Goal: Check status: Check status

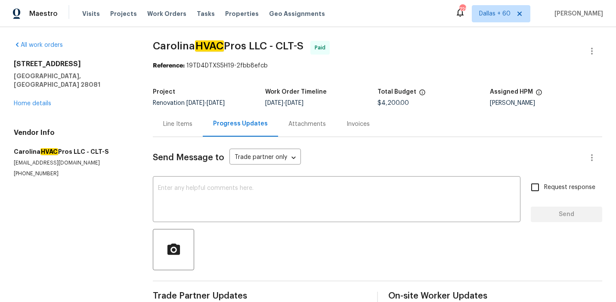
scroll to position [286, 0]
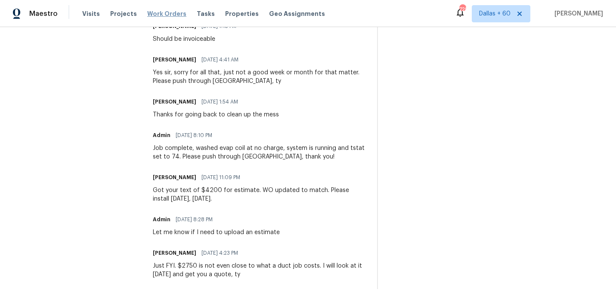
click at [169, 11] on span "Work Orders" at bounding box center [166, 13] width 39 height 9
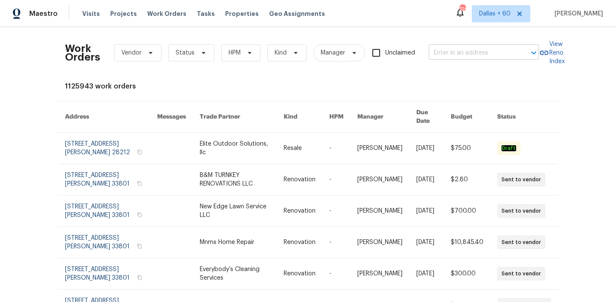
click at [458, 54] on input "text" at bounding box center [471, 52] width 86 height 13
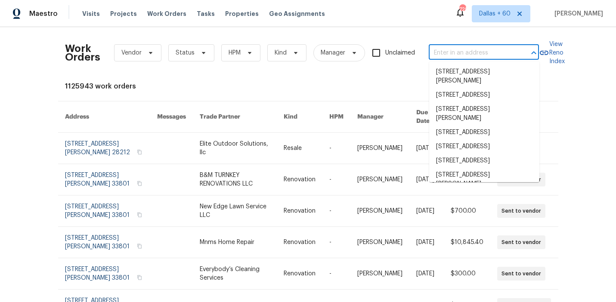
paste input "[STREET_ADDRESS]"
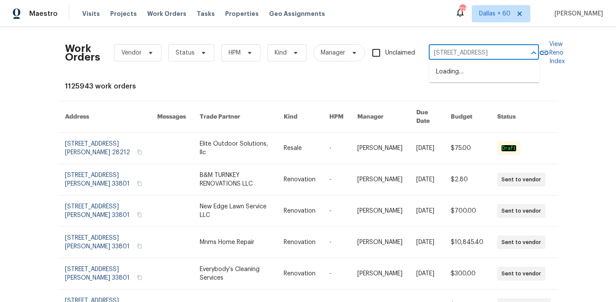
scroll to position [0, 49]
type input "[STREET_ADDRESS]"
click at [480, 71] on li "[STREET_ADDRESS]" at bounding box center [484, 72] width 110 height 14
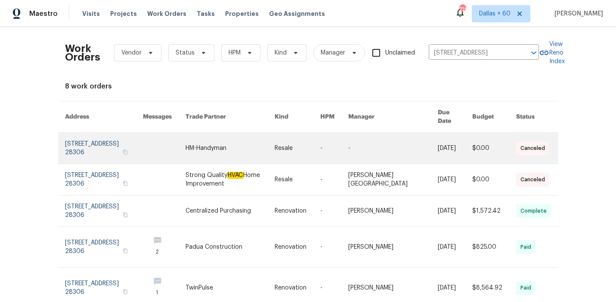
click at [370, 136] on link at bounding box center [392, 148] width 89 height 31
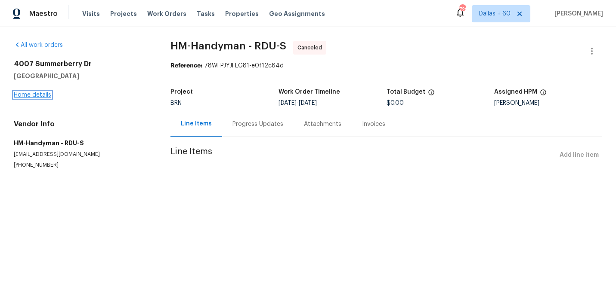
click at [37, 95] on link "Home details" at bounding box center [32, 95] width 37 height 6
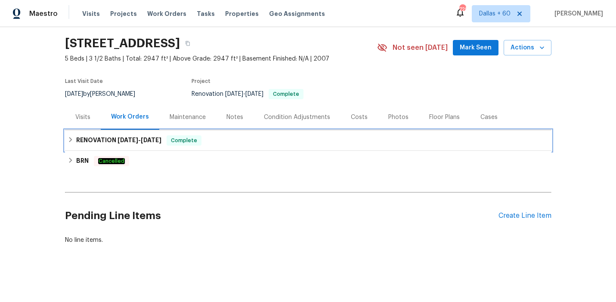
click at [257, 145] on div "RENOVATION [DATE] - [DATE] Complete" at bounding box center [308, 140] width 481 height 10
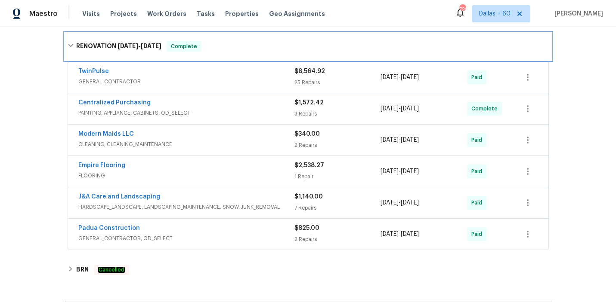
scroll to position [222, 0]
